Goal: Information Seeking & Learning: Learn about a topic

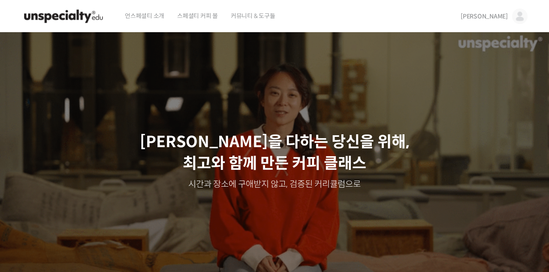
click at [517, 18] on img at bounding box center [519, 16] width 15 height 15
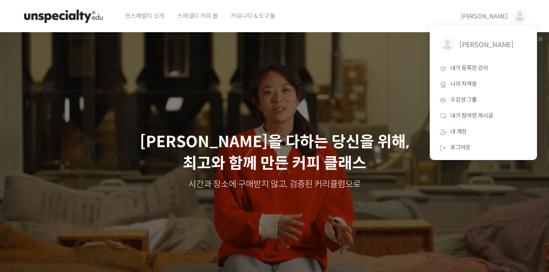
click at [487, 71] on span "내가 등록한 강의" at bounding box center [469, 67] width 38 height 7
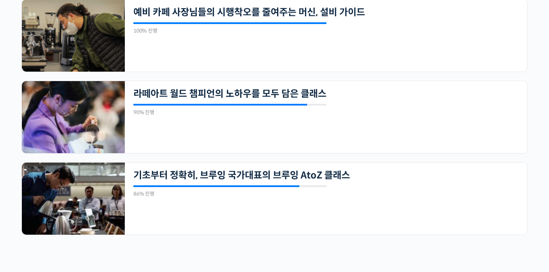
scroll to position [791, 0]
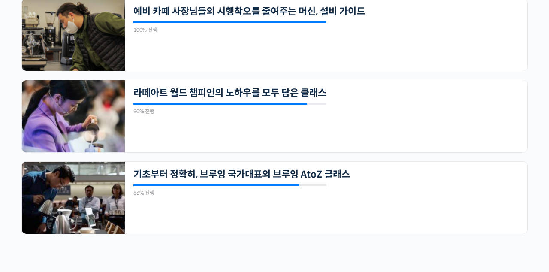
click at [301, 109] on div "90% 진행" at bounding box center [229, 111] width 193 height 5
click at [287, 112] on div "21개의 수업 라떼아트 월드 챔피언의 노하우를 모두 담은 클래스 90% 진행 최근 활동: 2024년 12월 08일 2:06 오전 이지유 바리스…" at bounding box center [326, 116] width 402 height 72
click at [64, 122] on img at bounding box center [73, 116] width 103 height 72
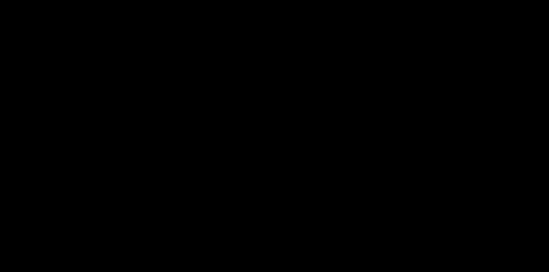
scroll to position [49, 0]
click at [326, 153] on video at bounding box center [274, 131] width 506 height 296
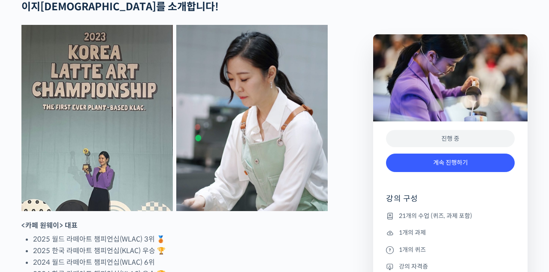
scroll to position [377, 0]
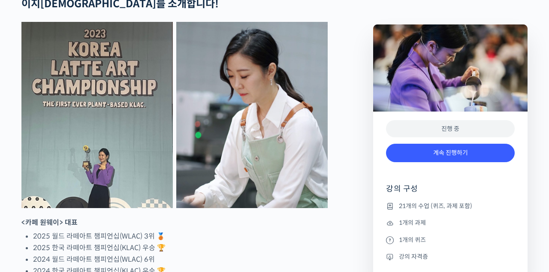
click at [472, 208] on li "21개의 수업 (퀴즈, 과제 포함)" at bounding box center [450, 206] width 129 height 10
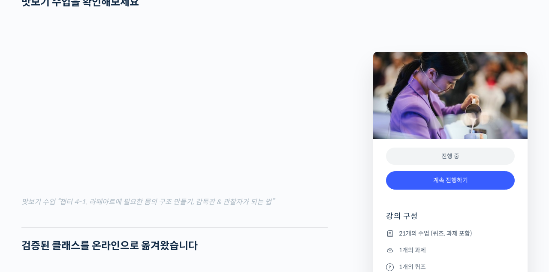
scroll to position [1030, 0]
click at [426, 235] on li "21개의 수업 (퀴즈, 과제 포함)" at bounding box center [450, 233] width 129 height 10
click at [463, 159] on div "진행 중" at bounding box center [450, 156] width 129 height 18
click at [463, 183] on link "계속 진행하기" at bounding box center [450, 180] width 129 height 18
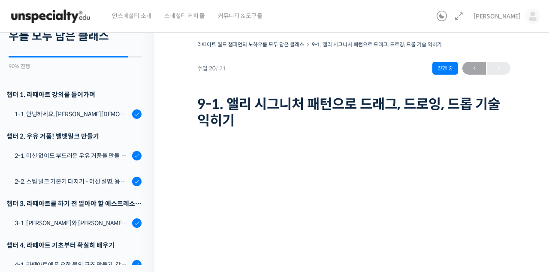
scroll to position [42, 0]
click at [37, 112] on div "1-1. 안녕하세요, [PERSON_NAME][DEMOGRAPHIC_DATA][PERSON_NAME]입니다." at bounding box center [72, 113] width 115 height 9
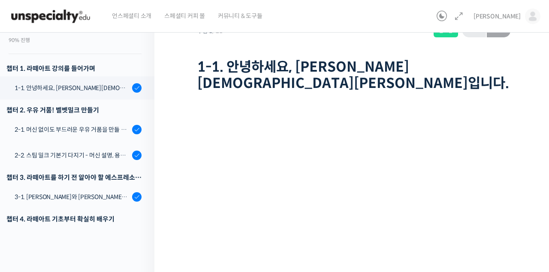
scroll to position [30, 0]
click at [51, 130] on div "2-1. 머신 없이도 부드러운 우유 거품을 만들 수 있어요 (프렌치 프레스)" at bounding box center [72, 129] width 115 height 9
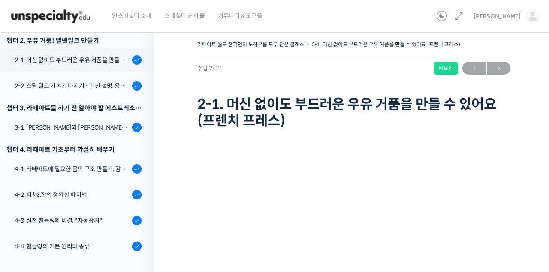
click at [39, 85] on div "2-2. 스팀 밀크 기본기 다지기 - 머신 설명, 용어 설명, 스팀 공기가 생기는 이유" at bounding box center [72, 85] width 115 height 9
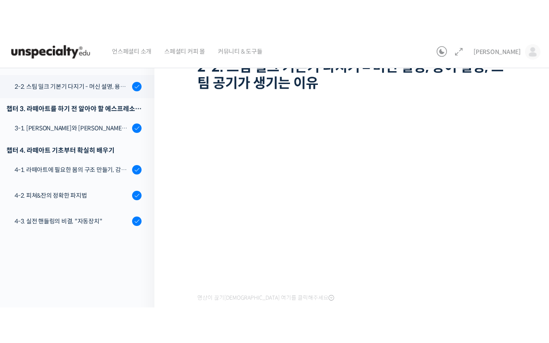
scroll to position [85, 0]
